Goal: Transaction & Acquisition: Subscribe to service/newsletter

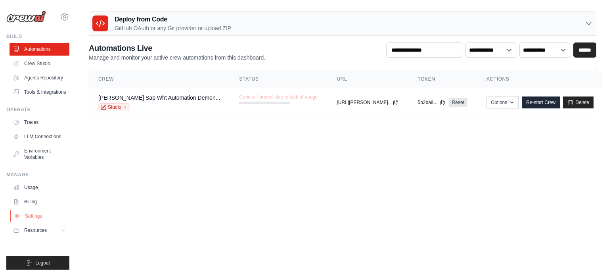
click at [35, 214] on link "Settings" at bounding box center [40, 215] width 60 height 13
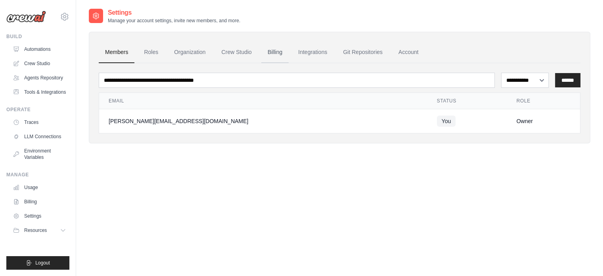
click at [274, 53] on link "Billing" at bounding box center [274, 52] width 27 height 21
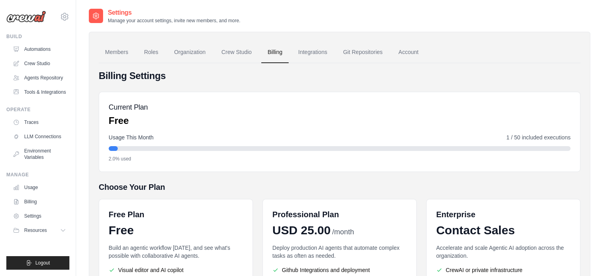
scroll to position [108, 0]
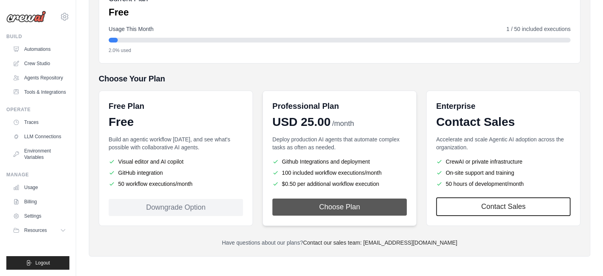
click at [336, 206] on button "Choose Plan" at bounding box center [339, 206] width 134 height 17
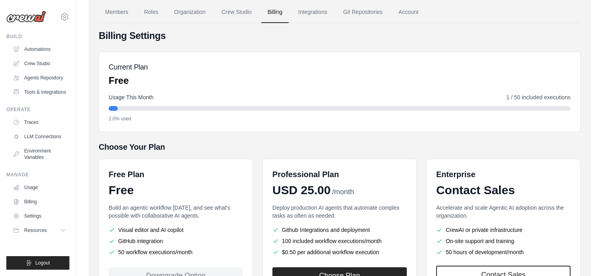
scroll to position [12, 0]
